Goal: Information Seeking & Learning: Understand process/instructions

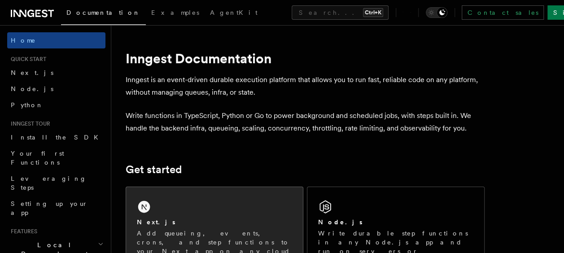
click at [235, 221] on div "Next.js" at bounding box center [214, 222] width 155 height 9
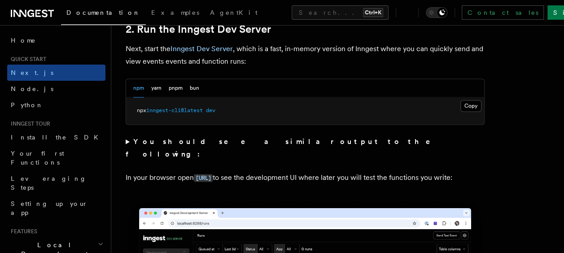
scroll to position [645, 0]
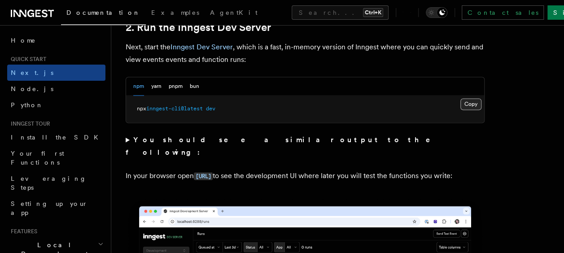
click at [473, 101] on button "Copy Copied" at bounding box center [471, 104] width 21 height 12
click at [174, 84] on button "pnpm" at bounding box center [176, 86] width 14 height 18
click at [467, 103] on button "Copy Copied" at bounding box center [471, 104] width 21 height 12
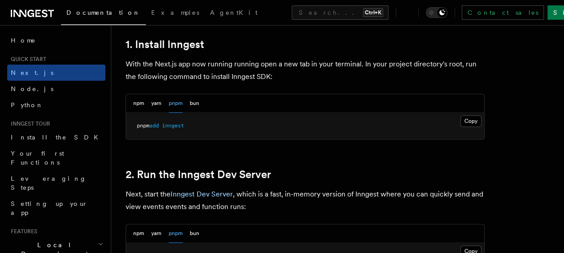
scroll to position [498, 0]
click at [472, 116] on button "Copy Copied" at bounding box center [471, 121] width 21 height 12
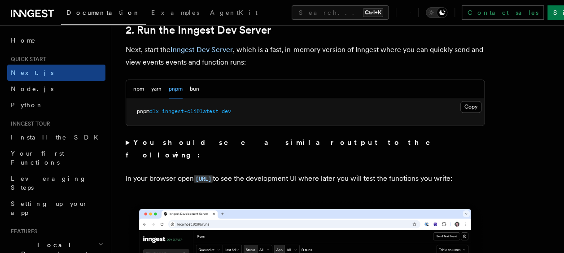
scroll to position [641, 0]
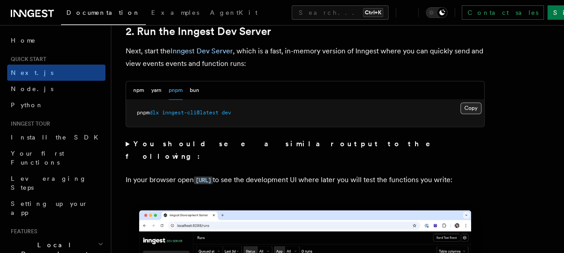
click at [470, 106] on button "Copy Copied" at bounding box center [471, 108] width 21 height 12
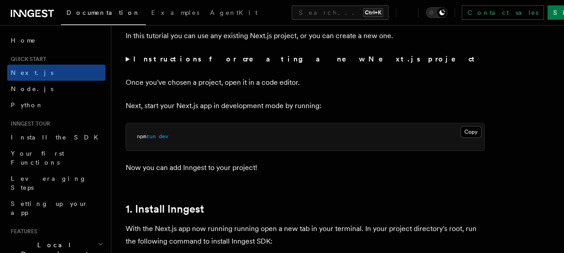
scroll to position [330, 0]
